Goal: Obtain resource: Download file/media

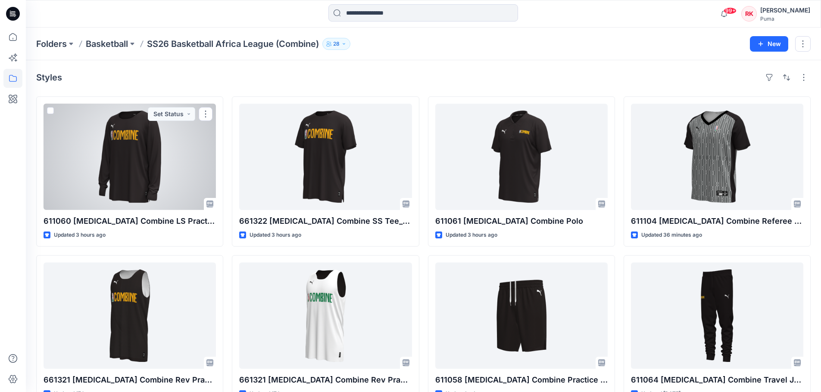
drag, startPoint x: 155, startPoint y: 160, endPoint x: 166, endPoint y: 154, distance: 12.5
click at [155, 160] on div at bounding box center [130, 157] width 172 height 106
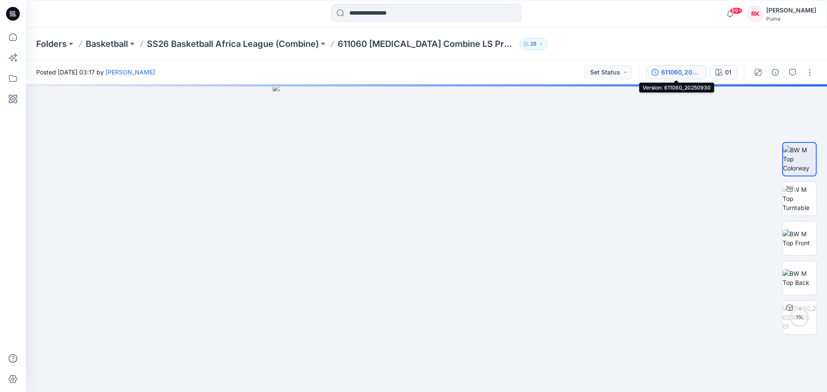
click at [672, 71] on div "611060_20250930" at bounding box center [681, 72] width 40 height 9
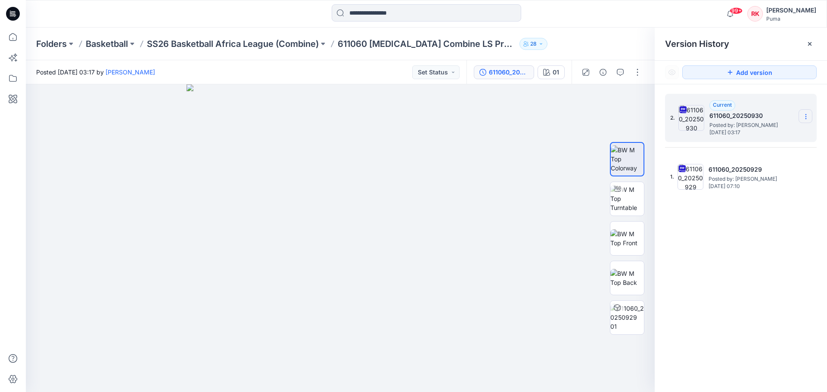
click at [807, 115] on icon at bounding box center [806, 116] width 7 height 7
click at [780, 136] on span "Download Source BW File" at bounding box center [762, 133] width 72 height 10
click at [289, 40] on p "SS26 Basketball Africa League (Combine)" at bounding box center [233, 44] width 172 height 12
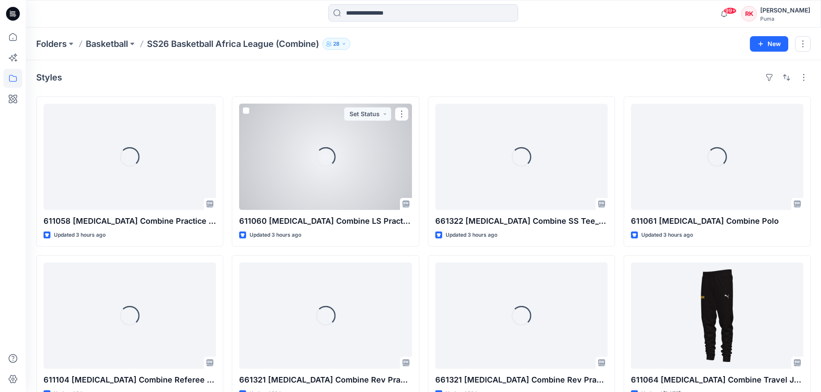
click at [362, 140] on div "Loading..." at bounding box center [325, 157] width 172 height 106
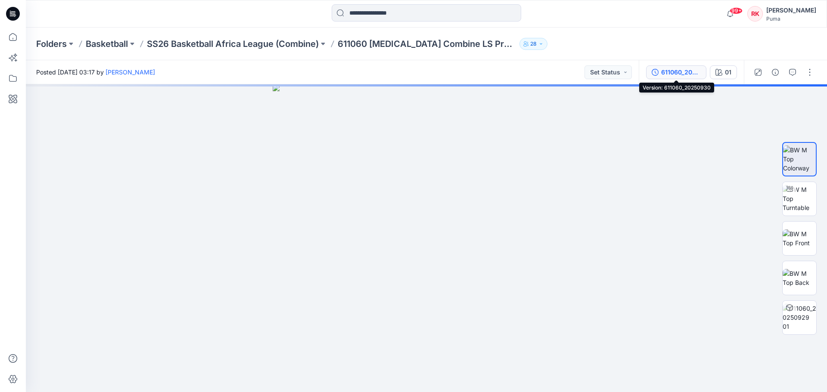
click at [692, 74] on div "611060_20250930" at bounding box center [681, 72] width 40 height 9
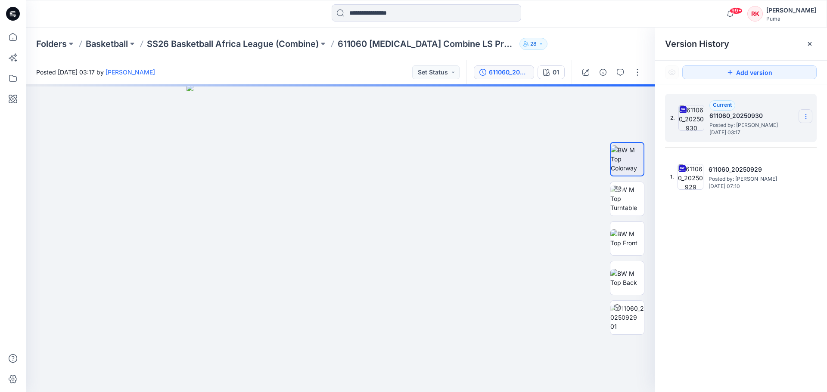
click at [806, 116] on icon at bounding box center [806, 116] width 7 height 7
click at [758, 134] on span "Download Source BW File" at bounding box center [762, 133] width 72 height 10
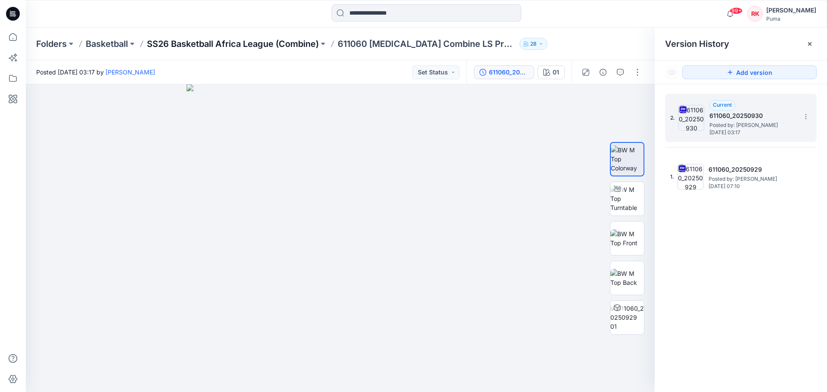
click at [296, 41] on p "SS26 Basketball Africa League (Combine)" at bounding box center [233, 44] width 172 height 12
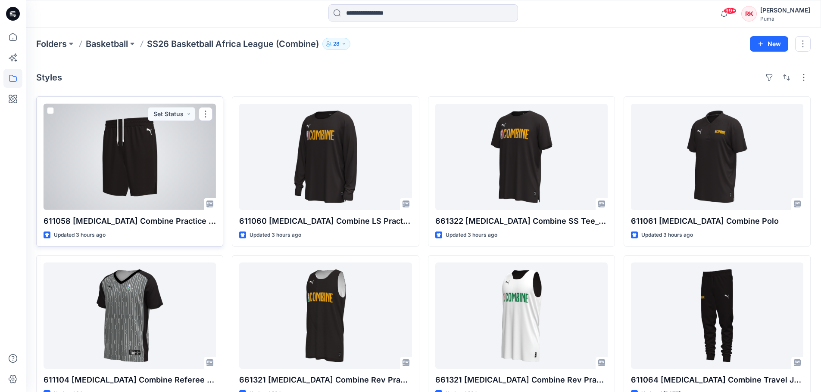
drag, startPoint x: 138, startPoint y: 170, endPoint x: 337, endPoint y: 169, distance: 199.4
click at [138, 169] on div at bounding box center [130, 157] width 172 height 106
drag, startPoint x: 135, startPoint y: 168, endPoint x: 149, endPoint y: 168, distance: 13.4
click at [135, 168] on div at bounding box center [130, 157] width 172 height 106
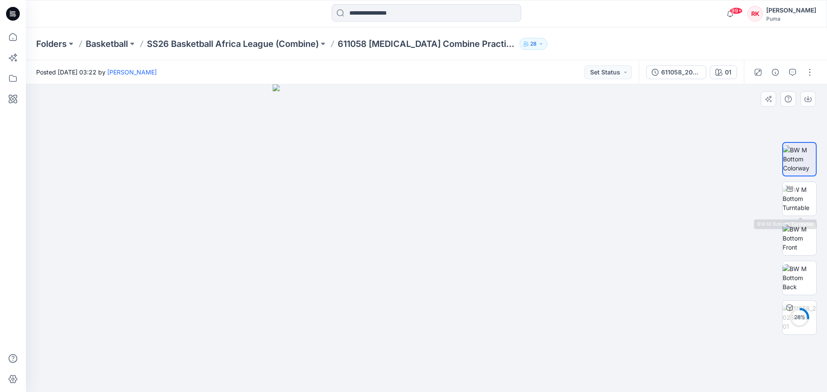
drag, startPoint x: 805, startPoint y: 199, endPoint x: 758, endPoint y: 202, distance: 47.4
click at [805, 199] on img at bounding box center [800, 198] width 34 height 27
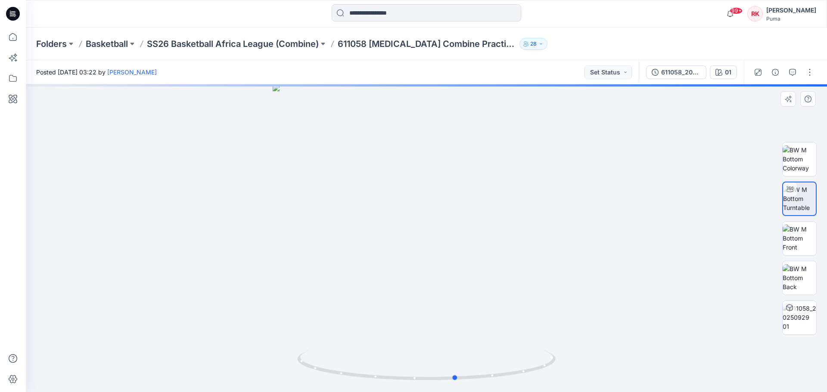
drag, startPoint x: 419, startPoint y: 196, endPoint x: 190, endPoint y: 177, distance: 229.5
click at [190, 177] on div at bounding box center [426, 238] width 801 height 308
click at [682, 74] on div "611058_20250930" at bounding box center [681, 72] width 40 height 9
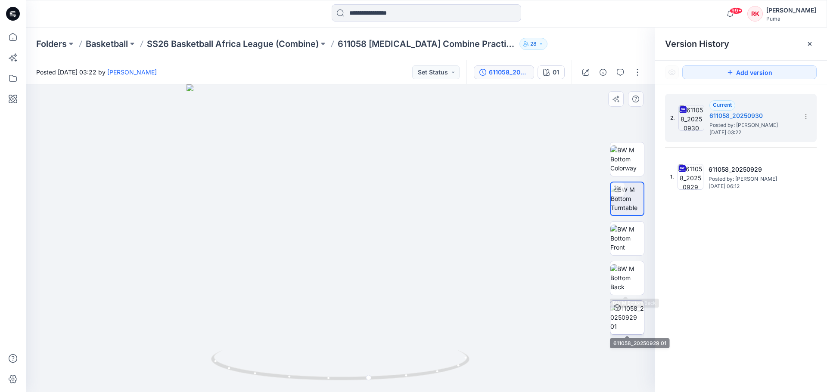
click at [630, 317] on img at bounding box center [627, 317] width 34 height 27
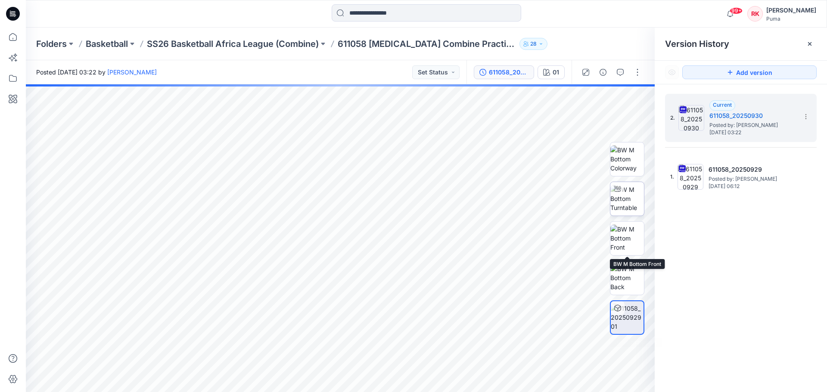
click at [631, 200] on img at bounding box center [627, 198] width 34 height 27
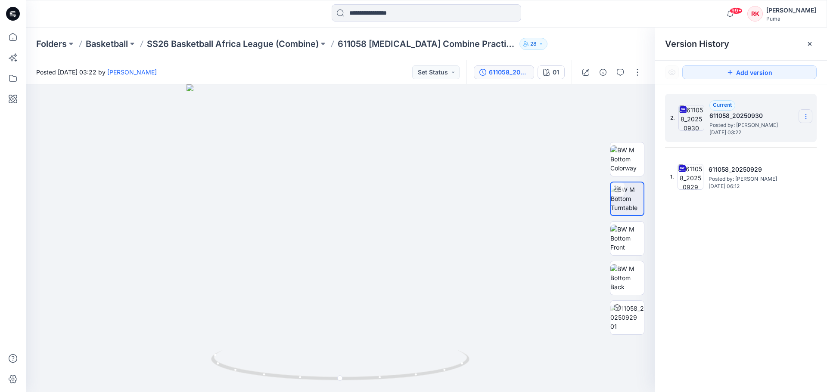
click at [808, 115] on icon at bounding box center [806, 116] width 7 height 7
click at [770, 132] on span "Download Source BW File" at bounding box center [762, 133] width 72 height 10
click at [297, 42] on p "SS26 Basketball Africa League (Combine)" at bounding box center [233, 44] width 172 height 12
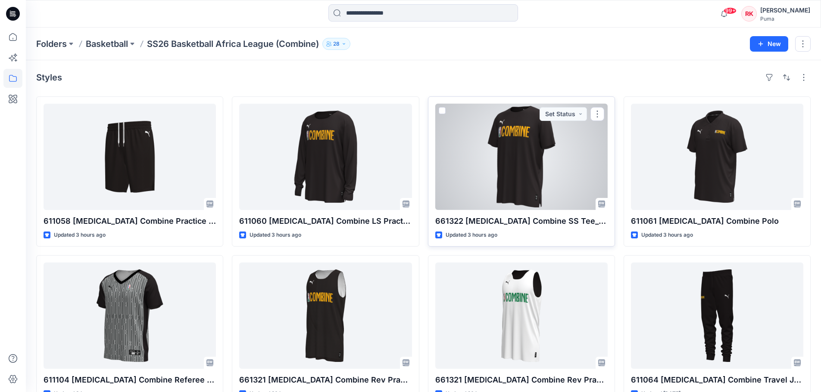
click at [553, 150] on div at bounding box center [521, 157] width 172 height 106
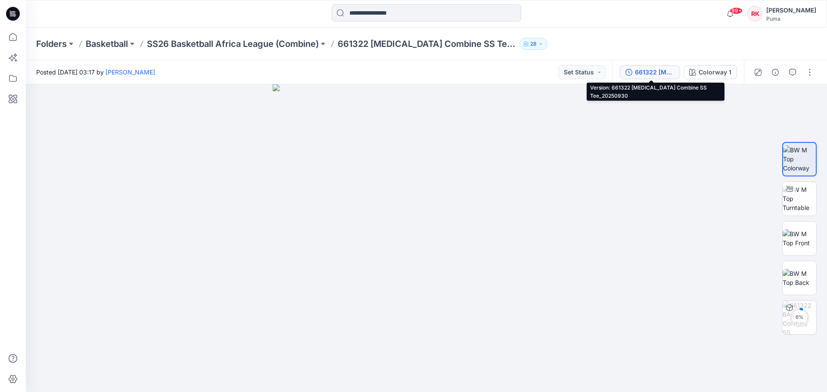
click at [650, 72] on div "661322 [MEDICAL_DATA] Combine SS Tee_20250930" at bounding box center [655, 72] width 40 height 9
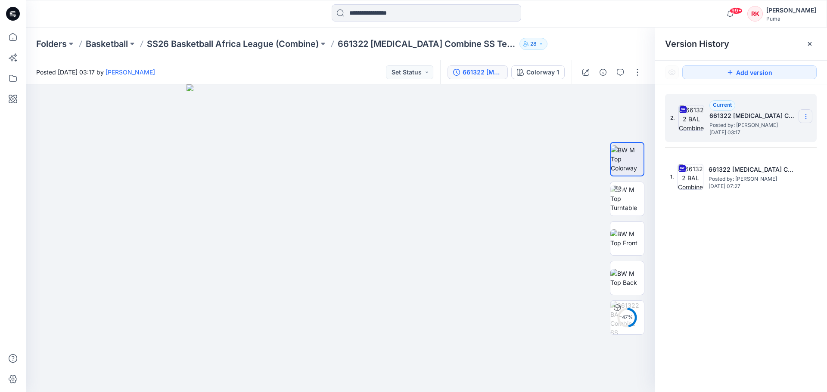
click at [808, 116] on icon at bounding box center [806, 116] width 7 height 7
click at [765, 137] on span "Download Source BW File" at bounding box center [762, 133] width 72 height 10
click at [278, 43] on p "SS26 Basketball Africa League (Combine)" at bounding box center [233, 44] width 172 height 12
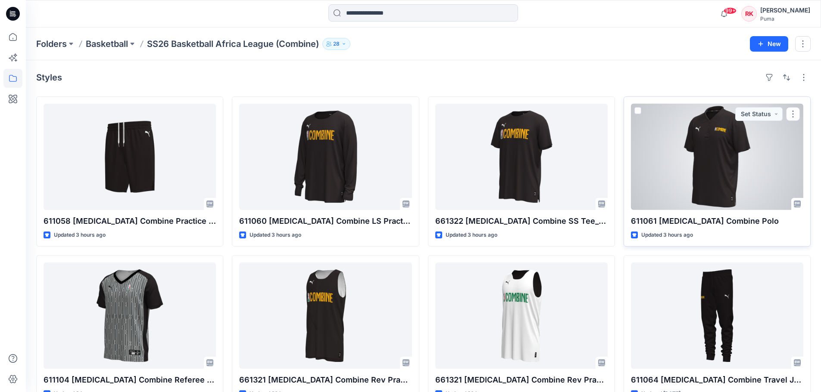
click at [719, 174] on div at bounding box center [717, 157] width 172 height 106
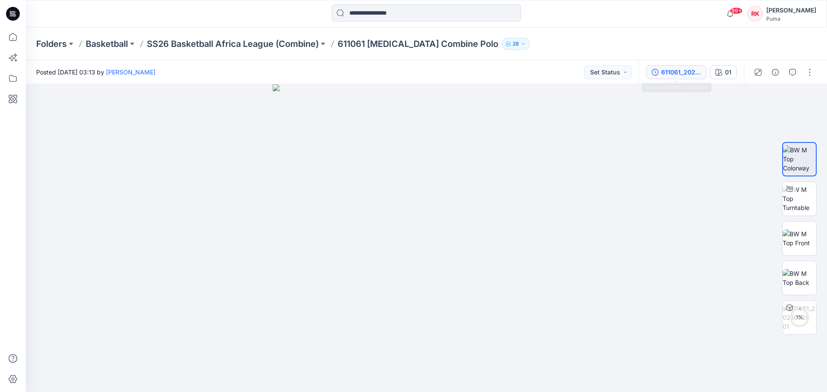
click at [679, 74] on div "611061_20250930" at bounding box center [681, 72] width 40 height 9
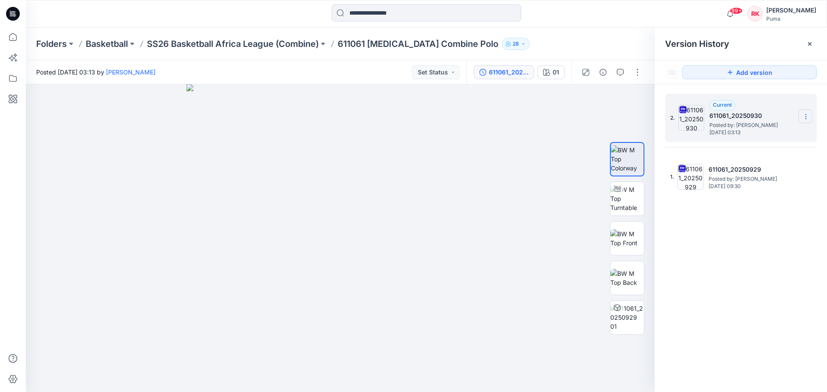
click at [806, 116] on icon at bounding box center [806, 116] width 7 height 7
click at [768, 131] on span "Download Source BW File" at bounding box center [762, 133] width 72 height 10
click at [289, 42] on p "SS26 Basketball Africa League (Combine)" at bounding box center [233, 44] width 172 height 12
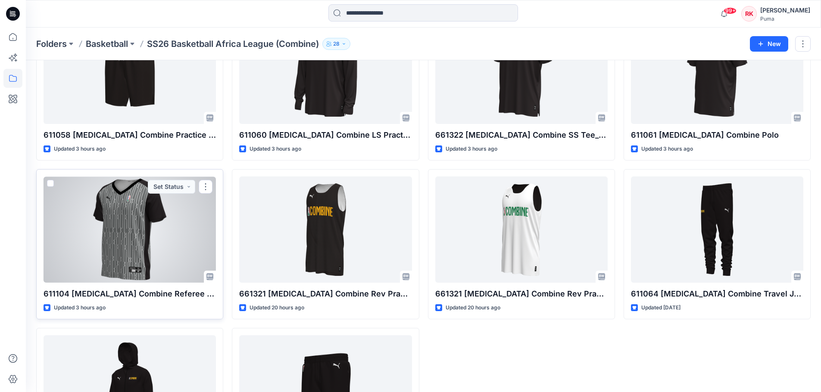
scroll to position [129, 0]
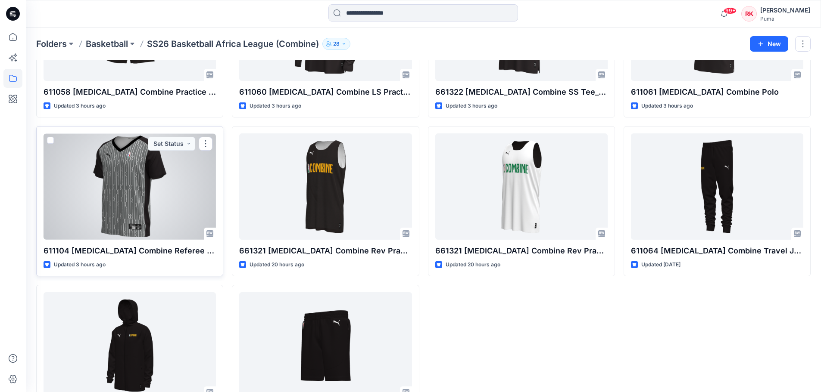
click at [112, 210] on div at bounding box center [130, 187] width 172 height 106
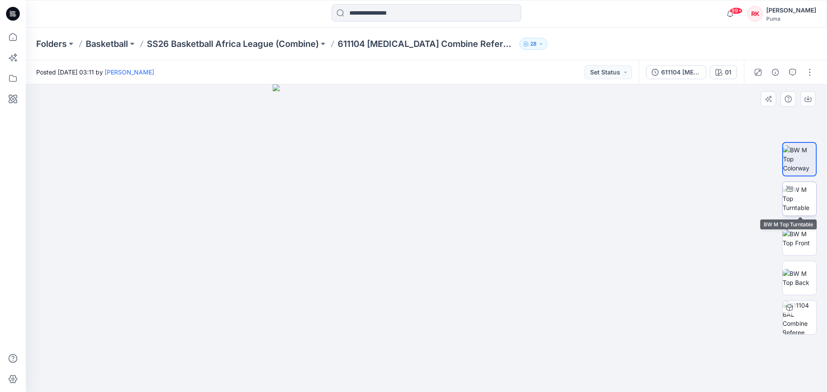
click at [799, 202] on img at bounding box center [800, 198] width 34 height 27
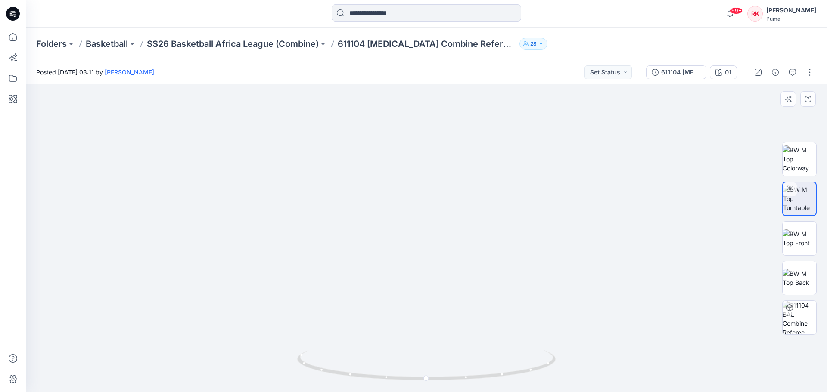
drag, startPoint x: 416, startPoint y: 157, endPoint x: 417, endPoint y: 221, distance: 64.2
click at [417, 221] on img at bounding box center [427, 213] width 556 height 359
drag, startPoint x: 501, startPoint y: 279, endPoint x: 506, endPoint y: 310, distance: 31.4
click at [506, 310] on div at bounding box center [426, 238] width 801 height 308
click at [667, 74] on div "611104 [MEDICAL_DATA] Combine Referee Jersey_20250930" at bounding box center [681, 72] width 40 height 9
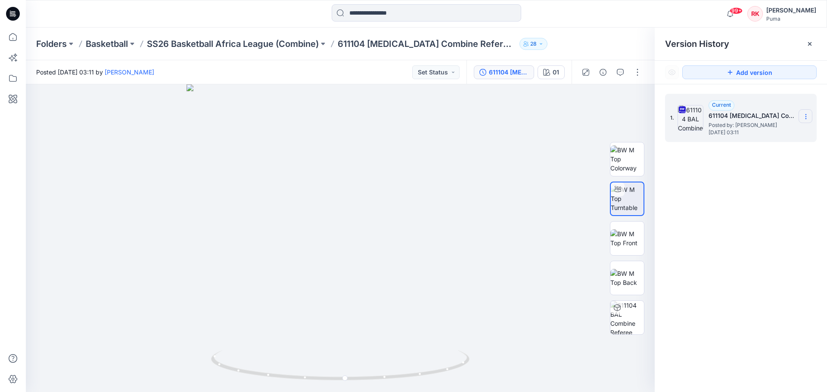
click at [810, 115] on section at bounding box center [806, 116] width 14 height 14
click at [778, 132] on span "Download Source BW File" at bounding box center [762, 133] width 72 height 10
click at [285, 43] on p "SS26 Basketball Africa League (Combine)" at bounding box center [233, 44] width 172 height 12
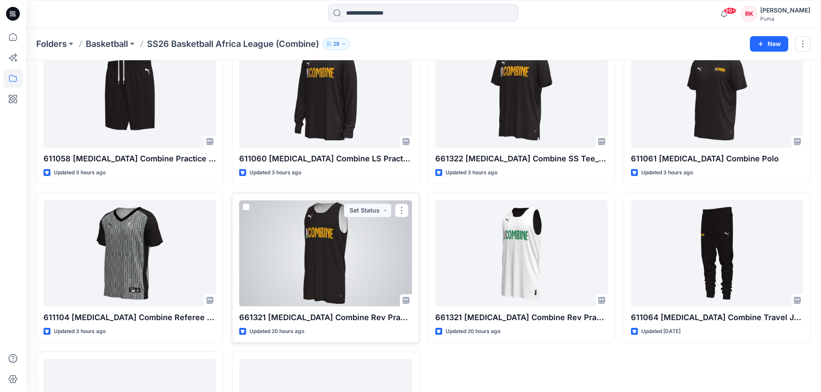
scroll to position [43, 0]
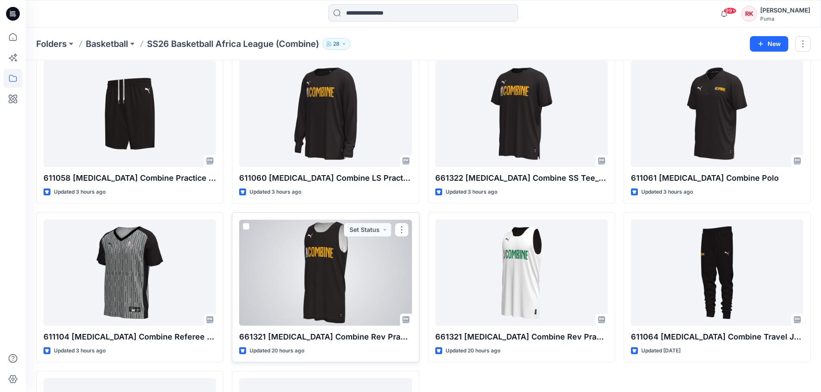
click at [313, 271] on div at bounding box center [325, 273] width 172 height 106
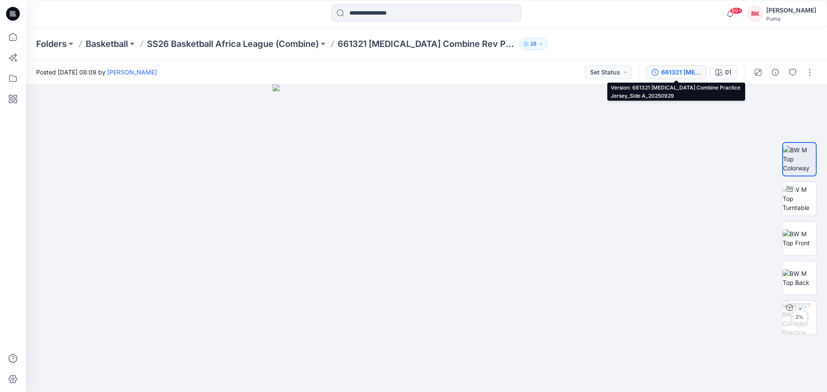
click at [668, 71] on div "661321 [MEDICAL_DATA] Combine Practice Jersey_Side A_20250929" at bounding box center [681, 72] width 40 height 9
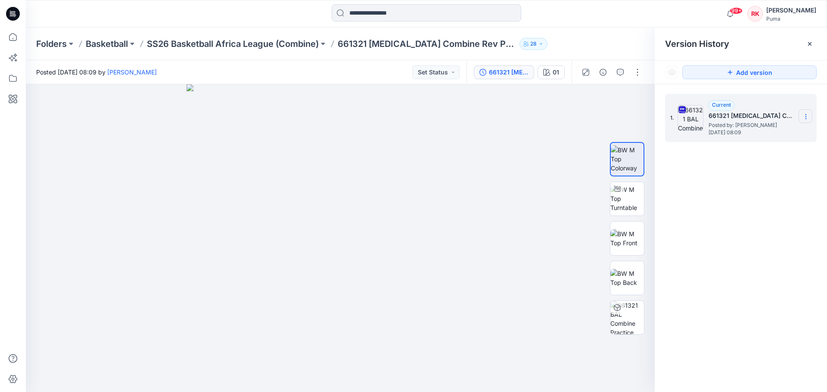
click at [809, 118] on icon at bounding box center [806, 116] width 7 height 7
click at [782, 135] on span "Download Source BW File" at bounding box center [762, 133] width 72 height 10
click at [300, 46] on p "SS26 Basketball Africa League (Combine)" at bounding box center [233, 44] width 172 height 12
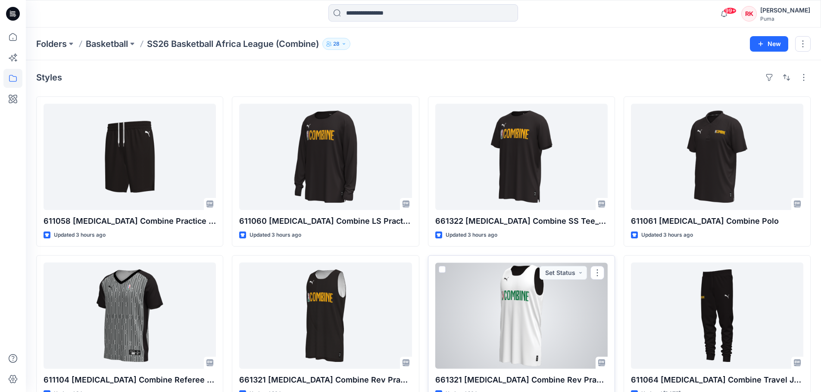
click at [557, 302] on div at bounding box center [521, 316] width 172 height 106
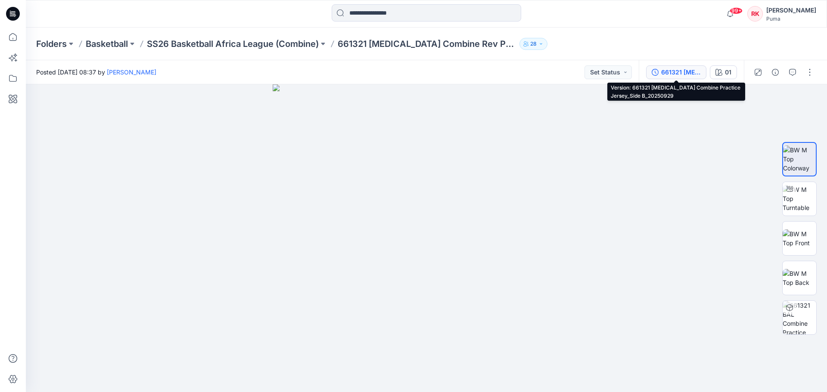
click at [691, 72] on div "661321 [MEDICAL_DATA] Combine Practice Jersey_Side B_20250929" at bounding box center [681, 72] width 40 height 9
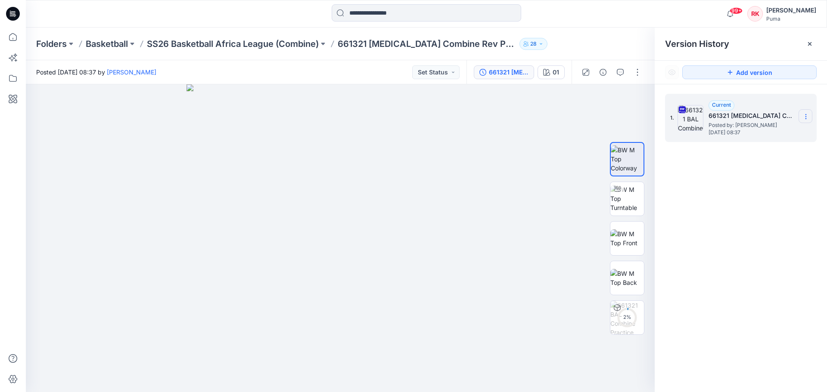
click at [808, 118] on icon at bounding box center [806, 116] width 7 height 7
click at [775, 134] on span "Download Source BW File" at bounding box center [762, 133] width 72 height 10
drag, startPoint x: 624, startPoint y: 202, endPoint x: 616, endPoint y: 202, distance: 7.8
click at [624, 202] on img at bounding box center [627, 198] width 34 height 27
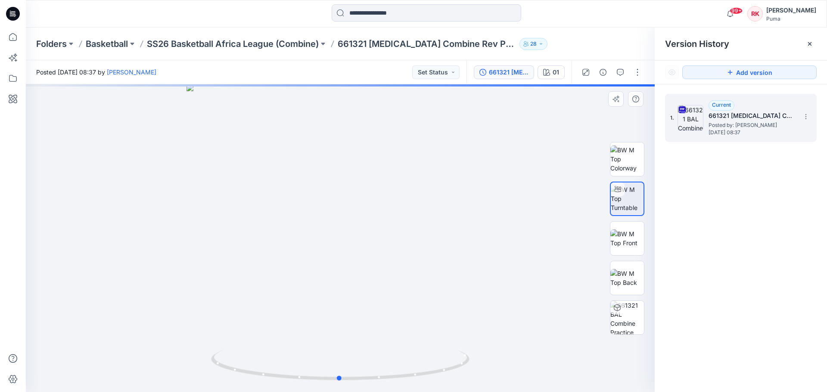
drag, startPoint x: 332, startPoint y: 188, endPoint x: 343, endPoint y: 280, distance: 92.4
click at [332, 287] on div at bounding box center [340, 238] width 629 height 308
drag, startPoint x: 379, startPoint y: 249, endPoint x: 397, endPoint y: 261, distance: 22.1
click at [397, 261] on div at bounding box center [340, 238] width 629 height 308
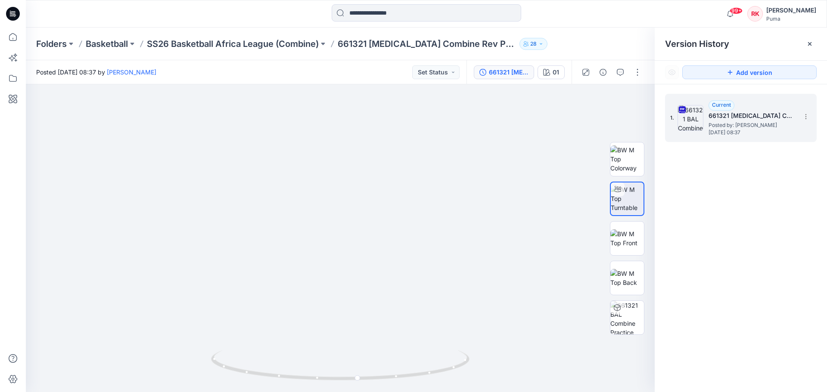
click at [809, 42] on icon at bounding box center [809, 43] width 7 height 7
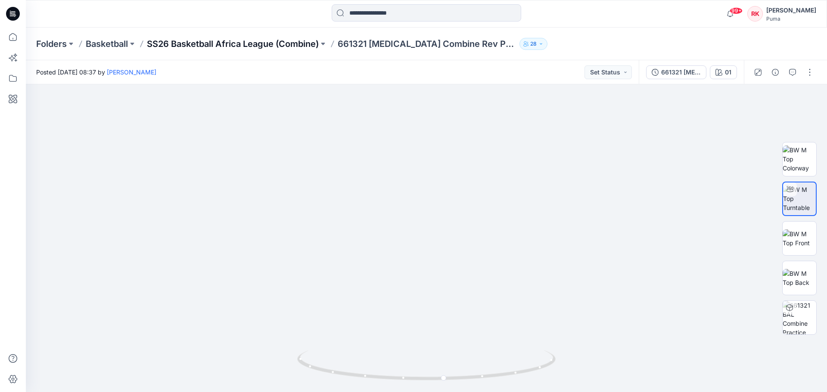
click at [318, 44] on p "SS26 Basketball Africa League (Combine)" at bounding box center [233, 44] width 172 height 12
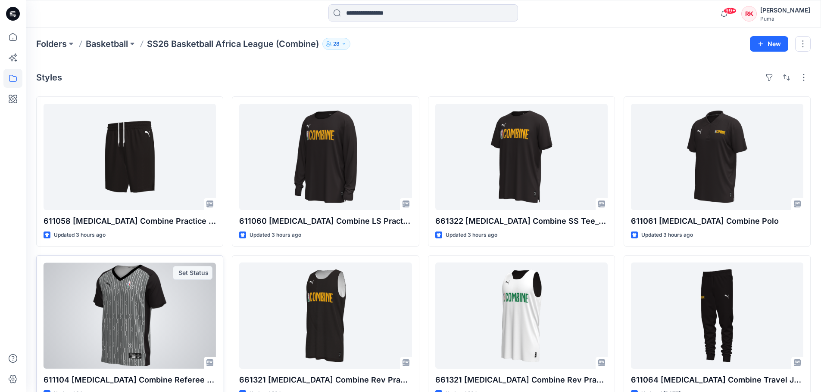
click at [143, 327] on div at bounding box center [130, 316] width 172 height 106
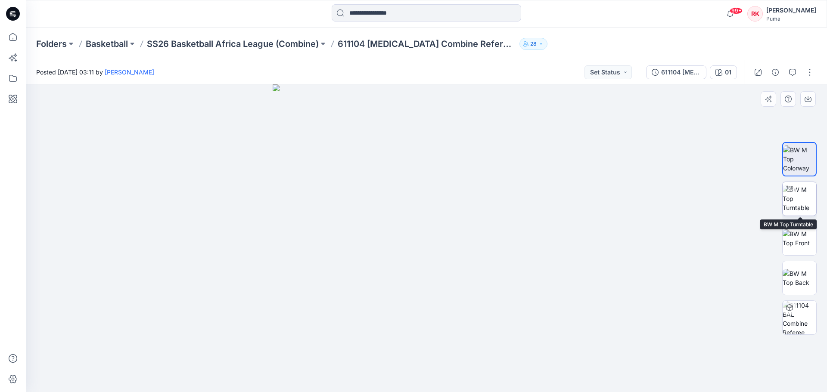
click at [804, 202] on img at bounding box center [800, 198] width 34 height 27
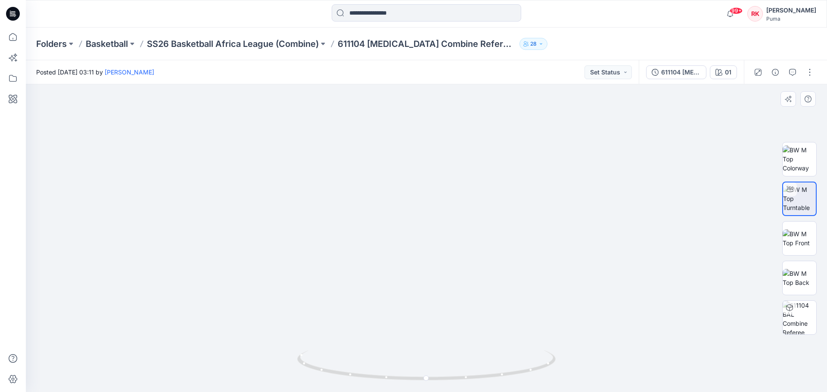
drag, startPoint x: 418, startPoint y: 151, endPoint x: 420, endPoint y: 232, distance: 81.0
click at [420, 232] on img at bounding box center [428, 101] width 1051 height 582
drag, startPoint x: 497, startPoint y: 302, endPoint x: 421, endPoint y: 313, distance: 76.6
click at [421, 313] on div at bounding box center [426, 238] width 801 height 308
drag, startPoint x: 434, startPoint y: 317, endPoint x: 440, endPoint y: 319, distance: 6.6
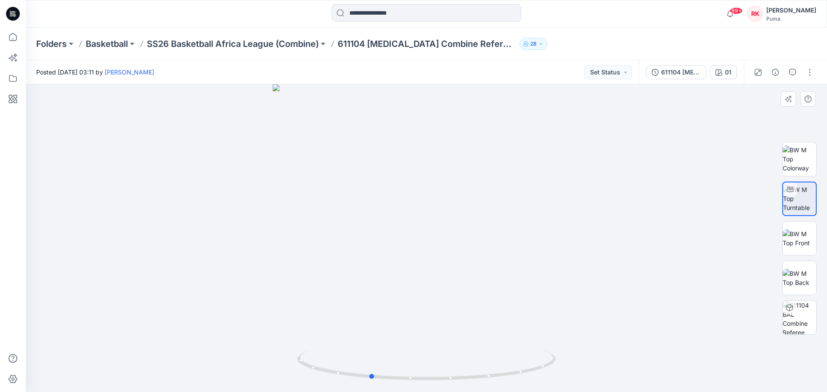
click at [440, 319] on div at bounding box center [426, 238] width 801 height 308
drag, startPoint x: 413, startPoint y: 329, endPoint x: 406, endPoint y: 91, distance: 237.5
drag, startPoint x: 413, startPoint y: 186, endPoint x: 418, endPoint y: 82, distance: 104.4
click at [418, 82] on div "Posted [DATE] 03:11 by [PERSON_NAME] Set Status 611104 [MEDICAL_DATA] Combine R…" at bounding box center [426, 226] width 801 height 332
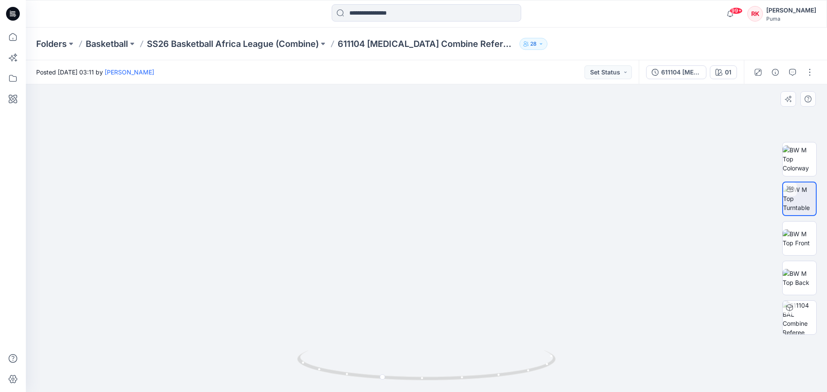
drag, startPoint x: 431, startPoint y: 274, endPoint x: 442, endPoint y: 212, distance: 63.0
drag, startPoint x: 532, startPoint y: 252, endPoint x: 557, endPoint y: 249, distance: 24.3
click at [668, 250] on div at bounding box center [426, 238] width 801 height 308
drag, startPoint x: 475, startPoint y: 252, endPoint x: 510, endPoint y: 253, distance: 35.3
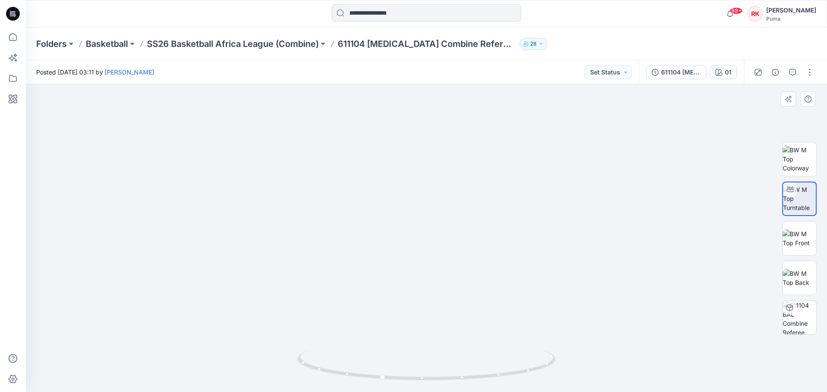
click at [510, 253] on img at bounding box center [426, 202] width 391 height 382
drag, startPoint x: 451, startPoint y: 279, endPoint x: 538, endPoint y: 281, distance: 86.6
click at [538, 281] on div at bounding box center [426, 238] width 801 height 308
drag, startPoint x: 495, startPoint y: 280, endPoint x: 433, endPoint y: 298, distance: 64.5
click at [433, 298] on div at bounding box center [426, 238] width 801 height 308
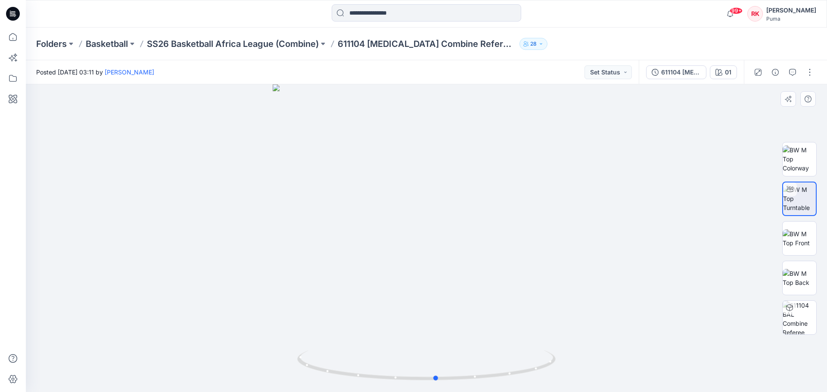
drag, startPoint x: 428, startPoint y: 283, endPoint x: 458, endPoint y: 292, distance: 31.9
click at [458, 292] on div at bounding box center [426, 238] width 801 height 308
